Goal: Navigation & Orientation: Find specific page/section

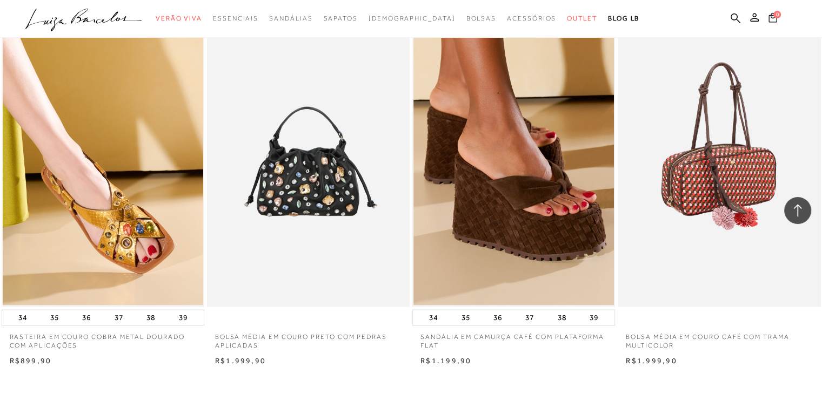
scroll to position [2323, 0]
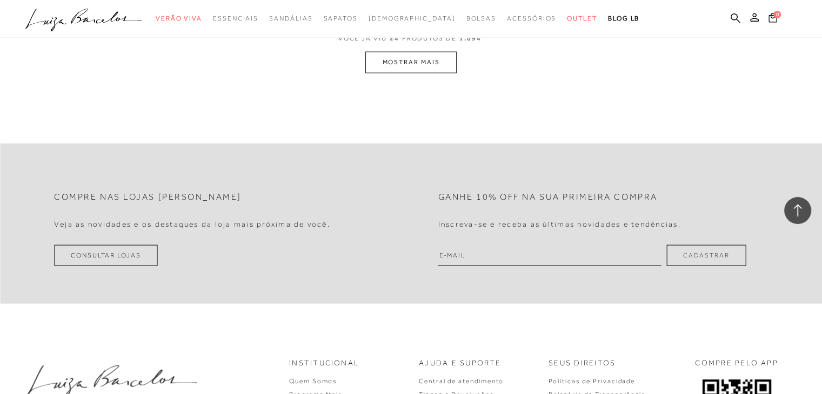
click at [433, 70] on button "MOSTRAR MAIS" at bounding box center [410, 62] width 91 height 21
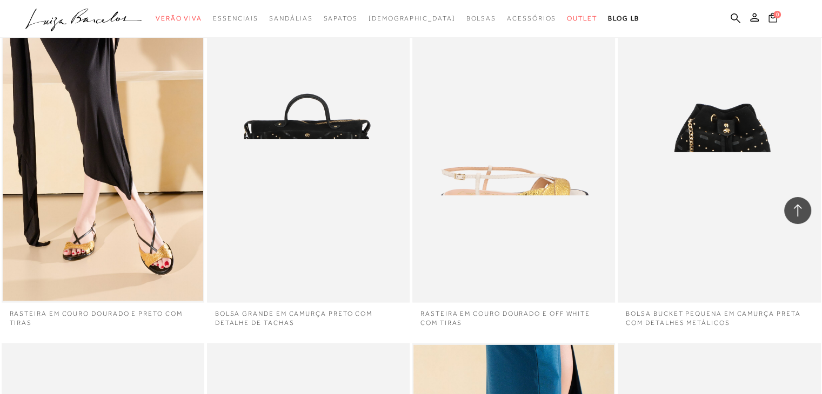
scroll to position [4393, 0]
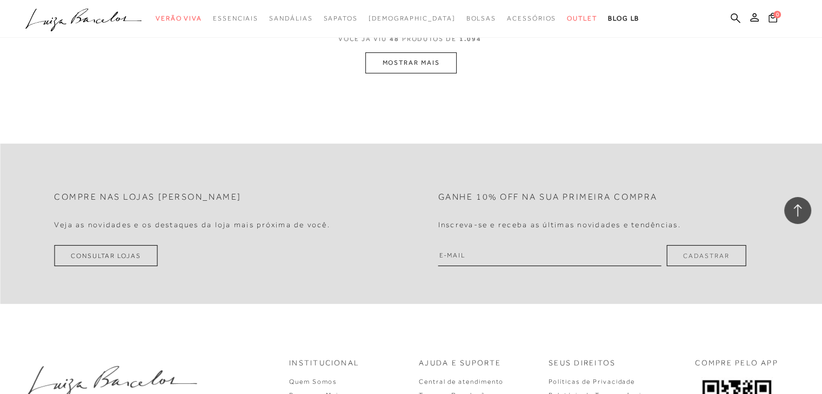
click at [392, 62] on button "MOSTRAR MAIS" at bounding box center [410, 62] width 91 height 21
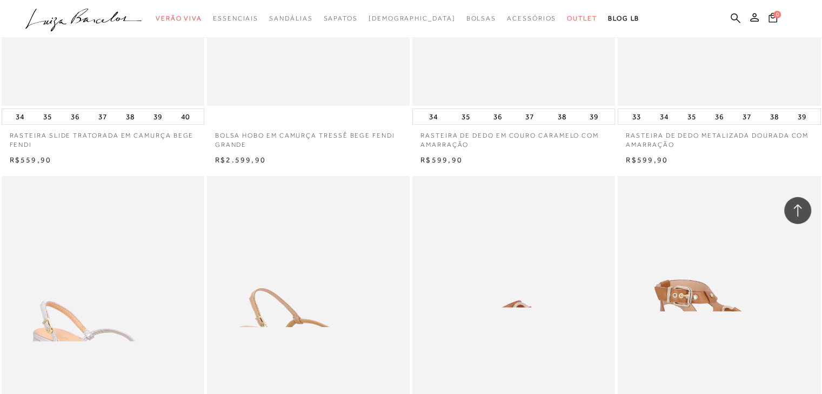
scroll to position [6816, 0]
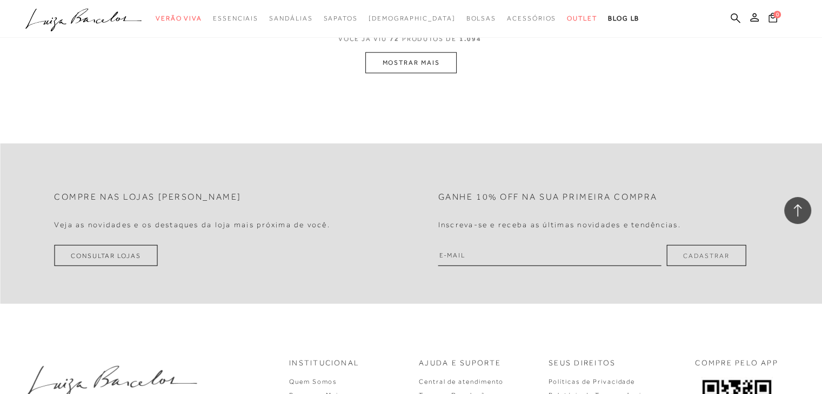
click at [428, 61] on button "MOSTRAR MAIS" at bounding box center [410, 62] width 91 height 21
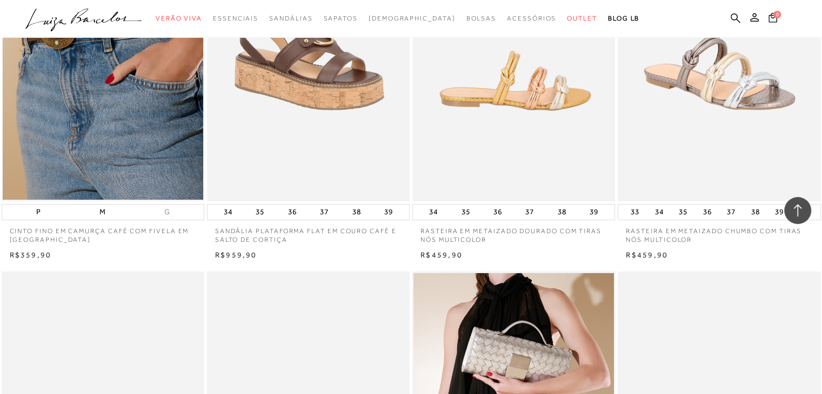
scroll to position [7926, 0]
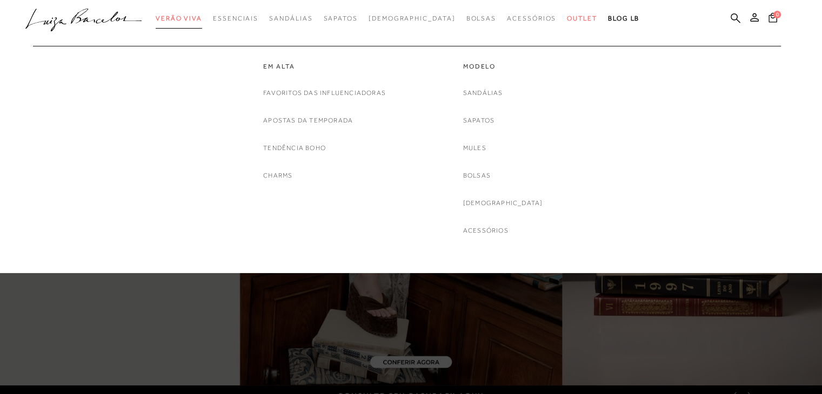
click at [202, 11] on link "Verão Viva" at bounding box center [179, 19] width 46 height 20
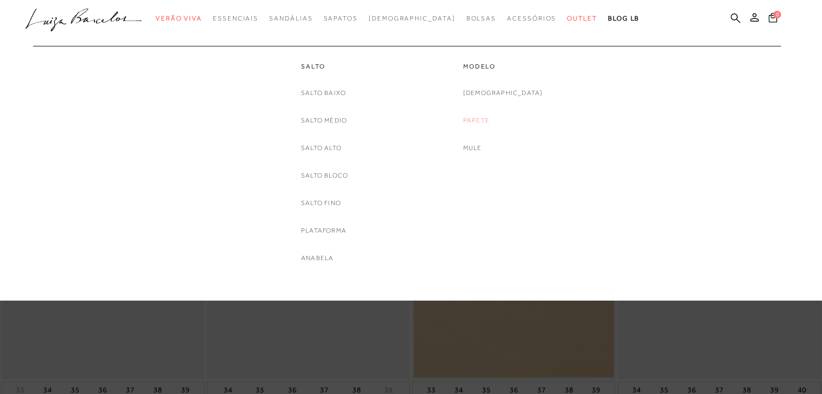
click at [490, 120] on link "Papete" at bounding box center [476, 120] width 26 height 11
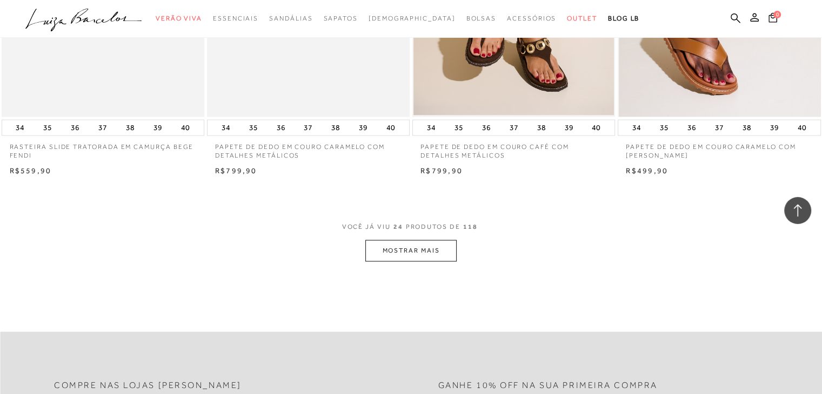
scroll to position [2269, 0]
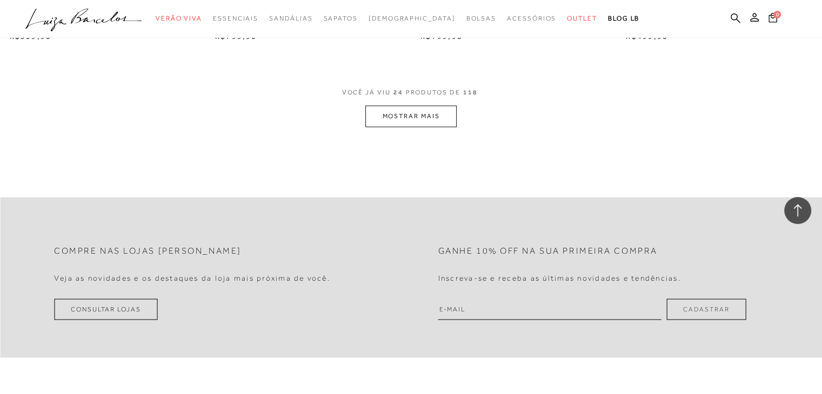
click at [431, 114] on button "MOSTRAR MAIS" at bounding box center [410, 116] width 91 height 21
